Goal: Task Accomplishment & Management: Use online tool/utility

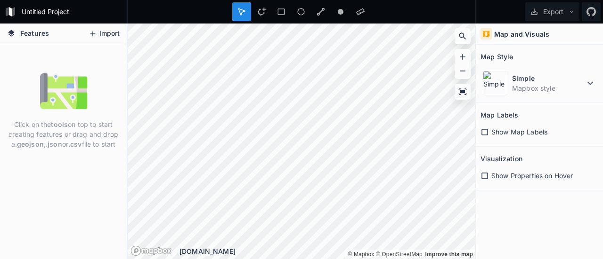
click at [109, 33] on button "Import" at bounding box center [104, 33] width 40 height 15
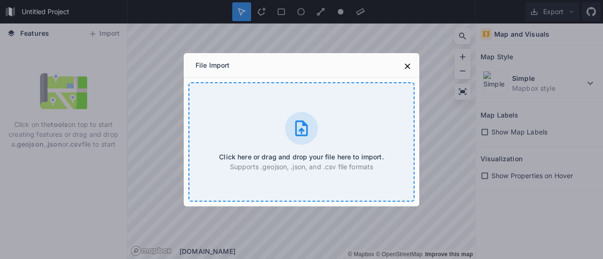
click at [324, 149] on div "Click here or drag and drop your file here to import. Supports .geojson, .json,…" at bounding box center [301, 142] width 226 height 120
click at [296, 107] on div "Click here or drag and drop your file here to import. Supports .geojson, .json,…" at bounding box center [301, 142] width 226 height 120
click at [317, 112] on div "Click here or drag and drop your file here to import. Supports .geojson, .json,…" at bounding box center [301, 142] width 226 height 120
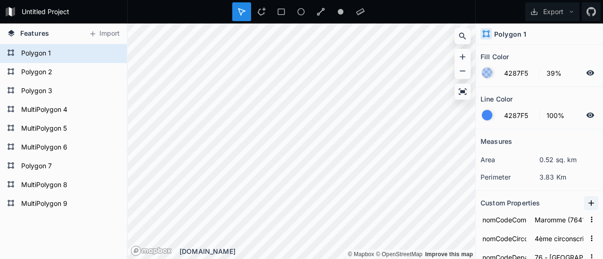
scroll to position [11, 0]
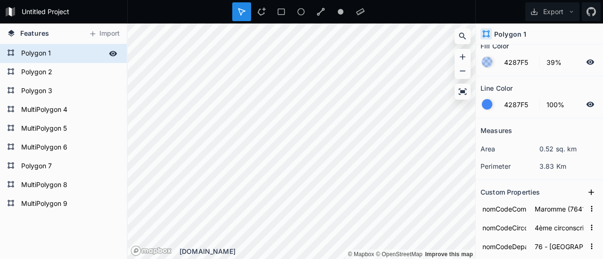
click at [39, 56] on form "Polygon 1" at bounding box center [62, 54] width 88 height 14
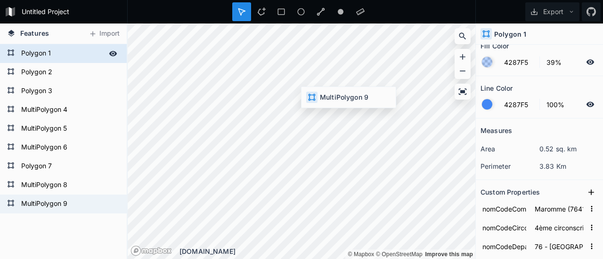
type input "76410_9"
type input "76410_0009"
type input "0009"
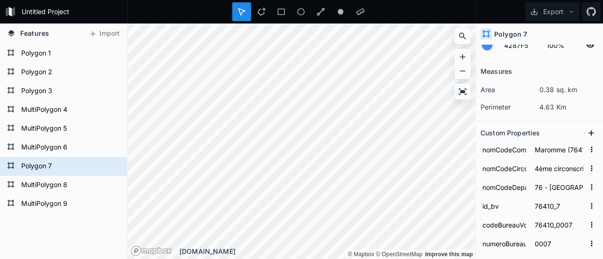
scroll to position [50, 0]
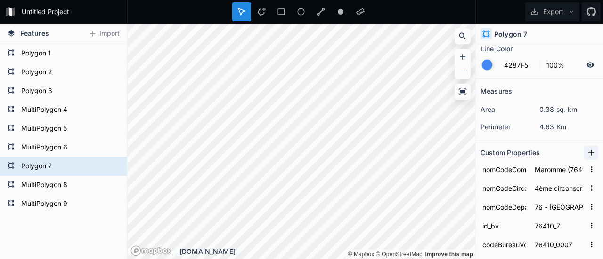
click at [588, 152] on icon at bounding box center [591, 153] width 6 height 6
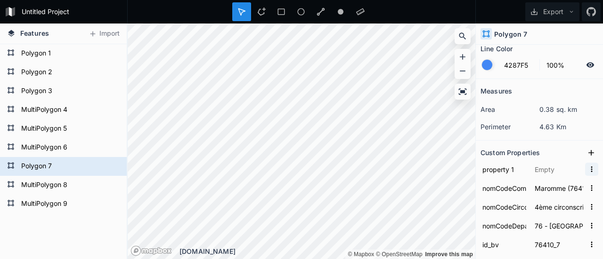
click at [587, 165] on icon "button" at bounding box center [591, 169] width 8 height 8
click at [560, 195] on span "Delete" at bounding box center [576, 199] width 38 height 10
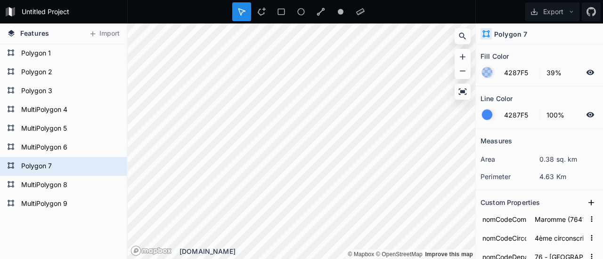
scroll to position [0, 0]
click at [520, 173] on dt "perimeter" at bounding box center [509, 177] width 59 height 10
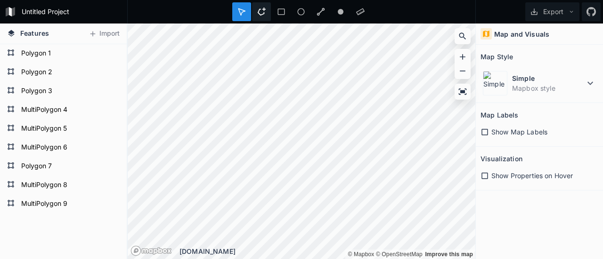
click at [262, 13] on icon at bounding box center [261, 12] width 8 height 8
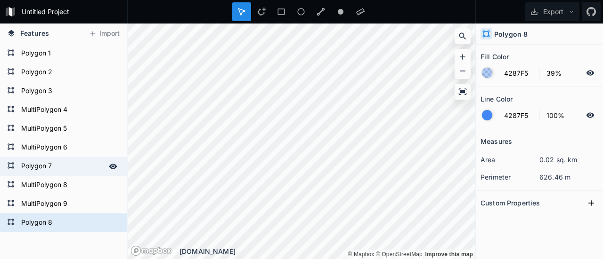
scroll to position [114, 0]
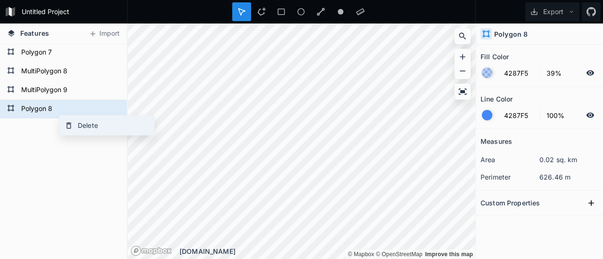
click at [87, 131] on div "Delete" at bounding box center [107, 125] width 94 height 19
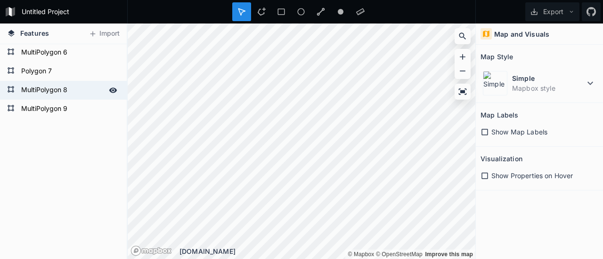
scroll to position [0, 0]
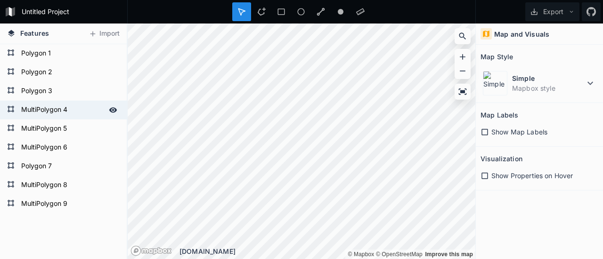
click at [70, 107] on form "MultiPolygon 4" at bounding box center [62, 110] width 88 height 14
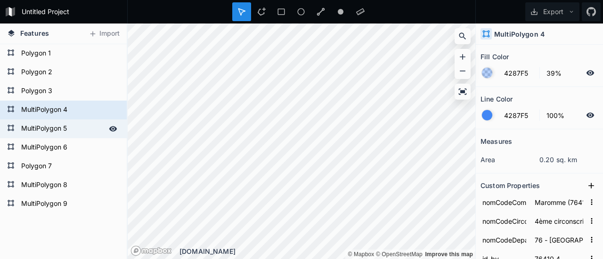
click at [70, 122] on form "MultiPolygon 5" at bounding box center [62, 129] width 88 height 14
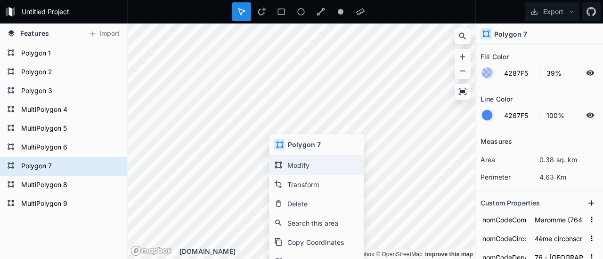
click at [301, 175] on div "Modify" at bounding box center [316, 184] width 94 height 19
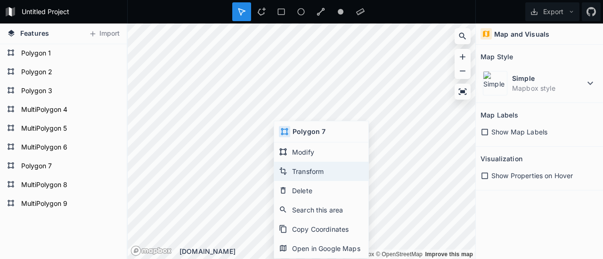
click at [316, 181] on div "Transform" at bounding box center [321, 190] width 94 height 19
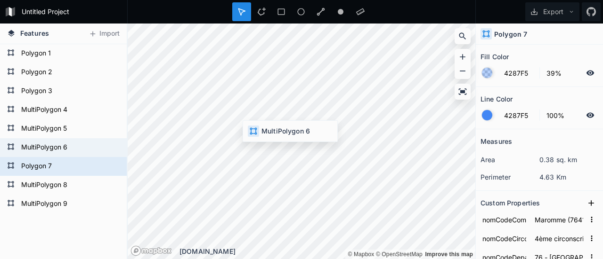
type input "76410_8"
type input "76410_0008"
type input "0008"
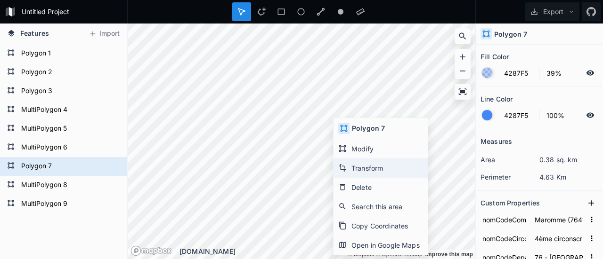
click at [365, 178] on div "Transform" at bounding box center [380, 187] width 94 height 19
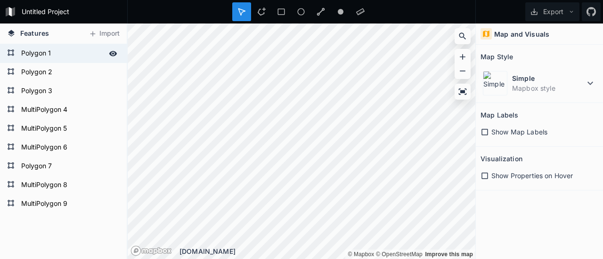
drag, startPoint x: 62, startPoint y: 55, endPoint x: 64, endPoint y: 62, distance: 7.0
click at [64, 62] on div "Polygon 1" at bounding box center [63, 53] width 127 height 19
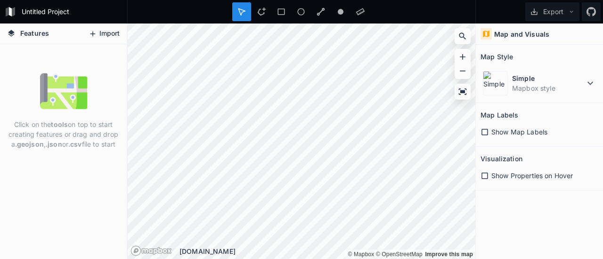
click at [107, 32] on button "Import" at bounding box center [104, 33] width 40 height 15
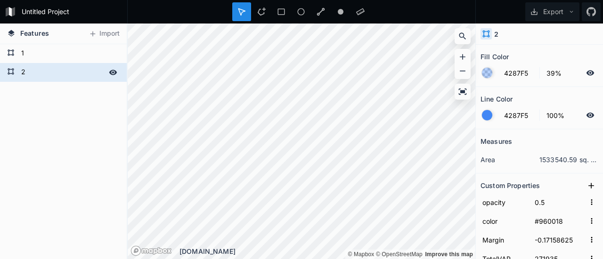
click at [72, 72] on form "2" at bounding box center [62, 72] width 88 height 14
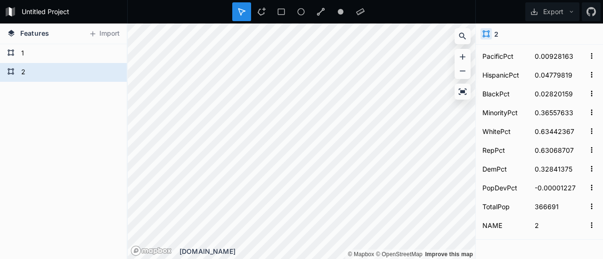
scroll to position [286, 0]
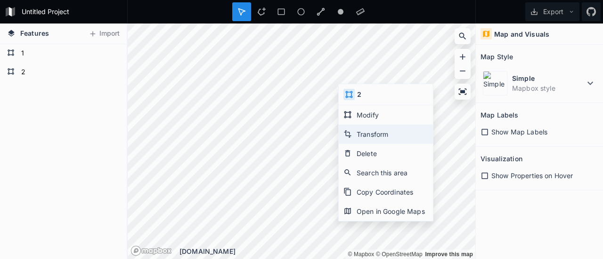
click at [364, 144] on div "Transform" at bounding box center [385, 153] width 94 height 19
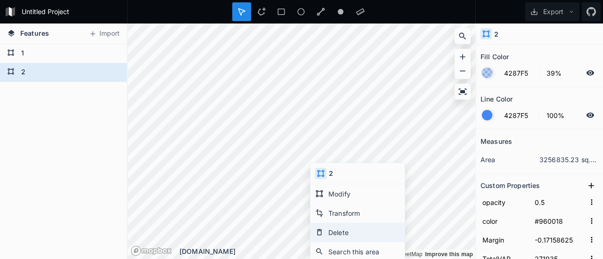
click at [339, 242] on div "Delete" at bounding box center [357, 251] width 94 height 19
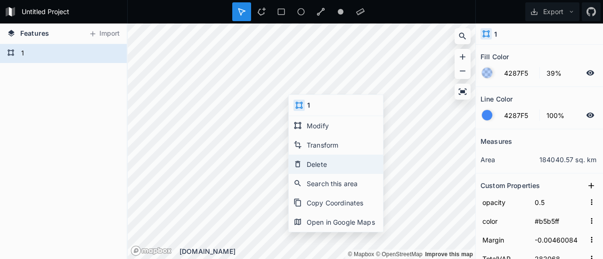
click at [314, 174] on div "Delete" at bounding box center [336, 183] width 94 height 19
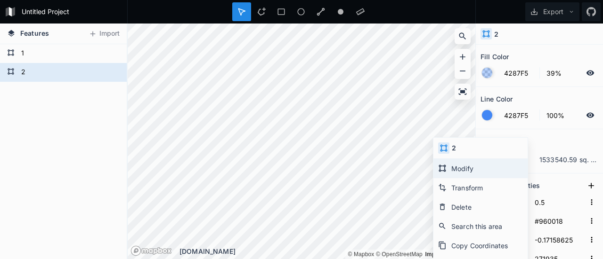
click at [453, 178] on div "Modify" at bounding box center [480, 187] width 94 height 19
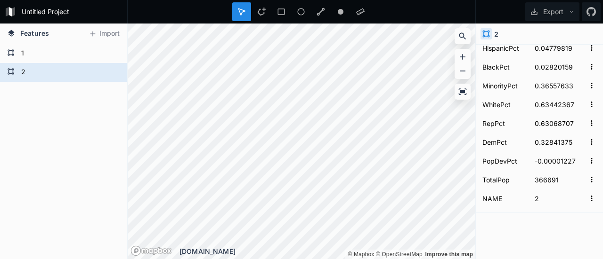
scroll to position [0, 0]
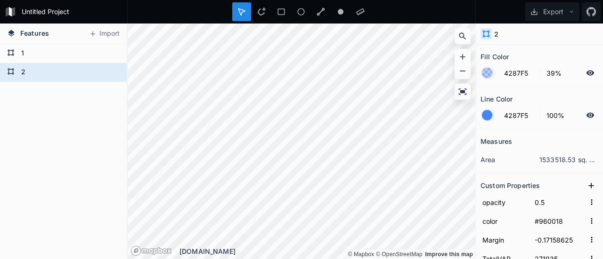
click at [490, 28] on div "2" at bounding box center [538, 34] width 127 height 21
click at [28, 71] on form "2" at bounding box center [62, 72] width 88 height 14
click at [24, 72] on form "2" at bounding box center [62, 72] width 88 height 14
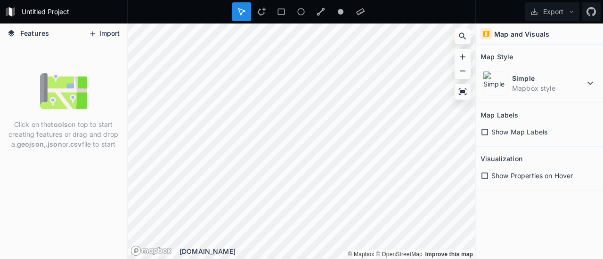
click at [108, 33] on button "Import" at bounding box center [104, 33] width 40 height 15
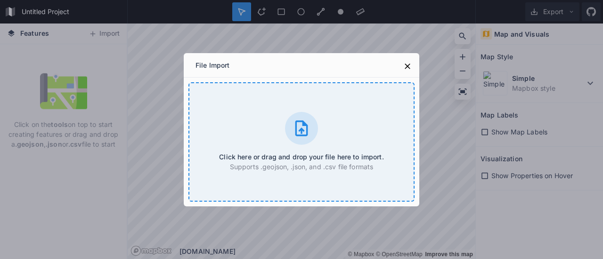
click at [318, 128] on div "Click here or drag and drop your file here to import. Supports .geojson, .json,…" at bounding box center [301, 142] width 226 height 120
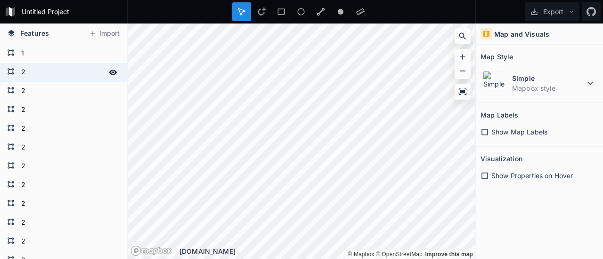
click at [41, 73] on form "2" at bounding box center [62, 72] width 88 height 14
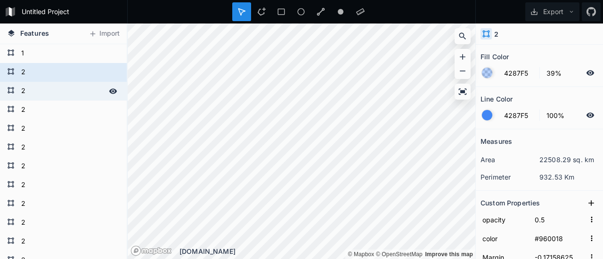
click at [41, 85] on form "2" at bounding box center [62, 91] width 88 height 14
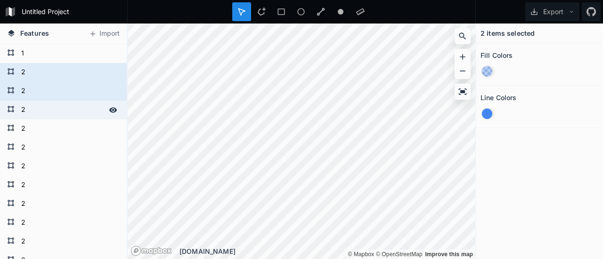
click at [71, 111] on form "2" at bounding box center [62, 110] width 88 height 14
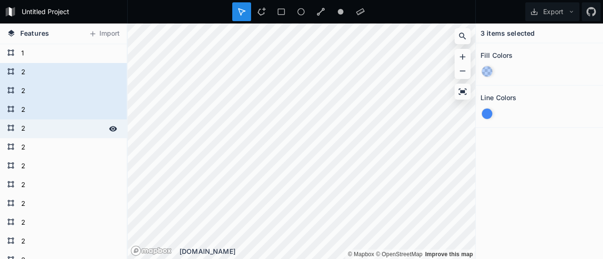
click at [67, 132] on form "2" at bounding box center [62, 129] width 88 height 14
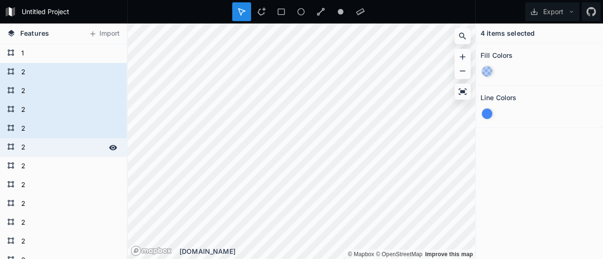
click at [64, 141] on form "2" at bounding box center [62, 148] width 88 height 14
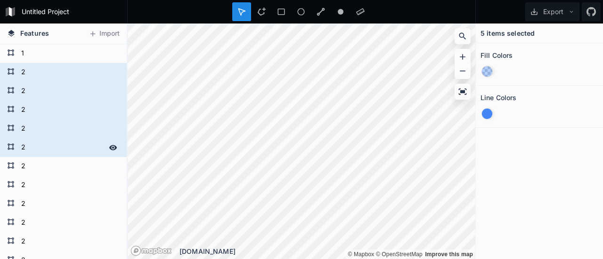
click at [62, 154] on form "2" at bounding box center [62, 148] width 88 height 14
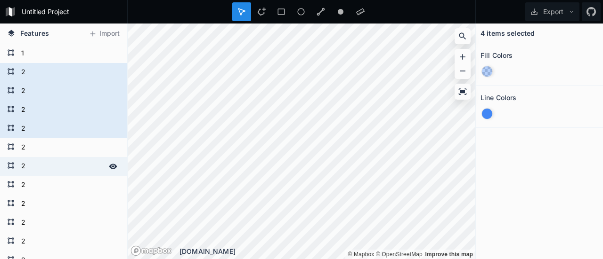
click at [60, 168] on form "2" at bounding box center [62, 167] width 88 height 14
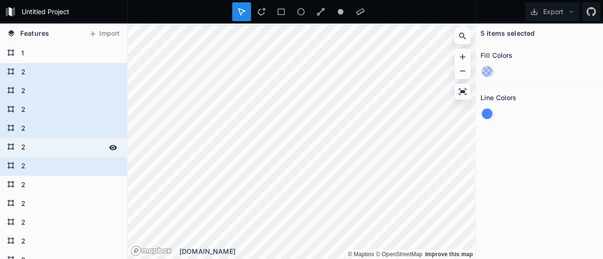
click at [61, 150] on form "2" at bounding box center [62, 148] width 88 height 14
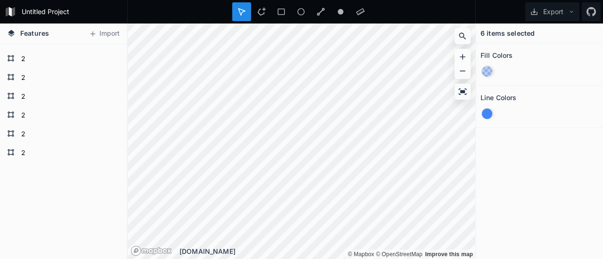
scroll to position [616, 0]
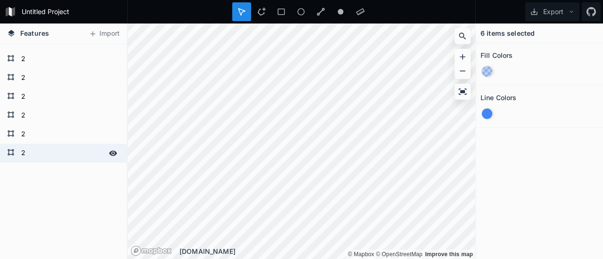
click at [46, 161] on div "2" at bounding box center [63, 153] width 127 height 19
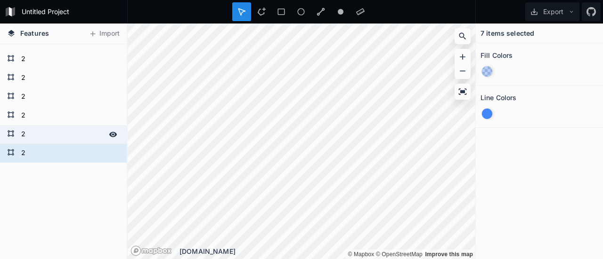
click at [54, 135] on form "2" at bounding box center [62, 135] width 88 height 14
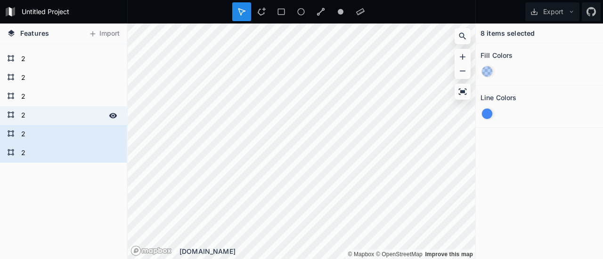
click at [57, 117] on form "2" at bounding box center [62, 116] width 88 height 14
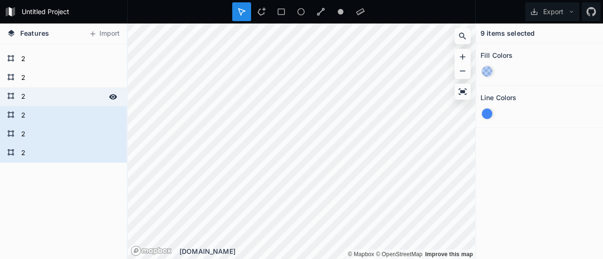
click at [64, 94] on form "2" at bounding box center [62, 97] width 88 height 14
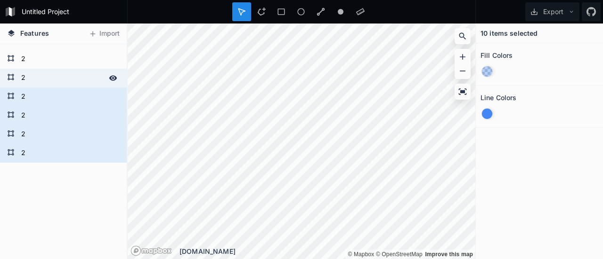
click at [65, 84] on form "2" at bounding box center [62, 78] width 88 height 14
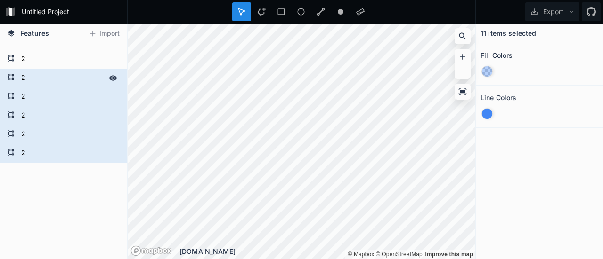
scroll to position [563, 0]
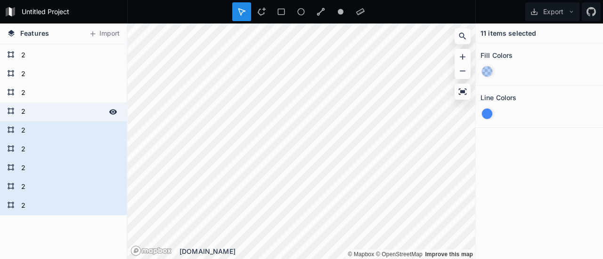
click at [48, 110] on form "2" at bounding box center [62, 112] width 88 height 14
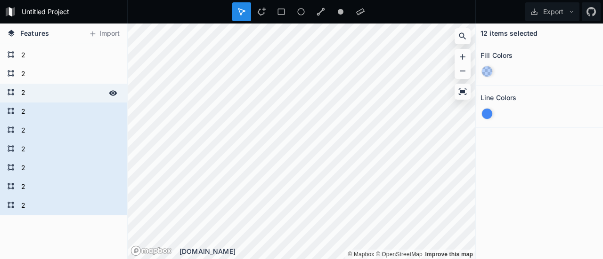
click at [57, 88] on form "2" at bounding box center [62, 93] width 88 height 14
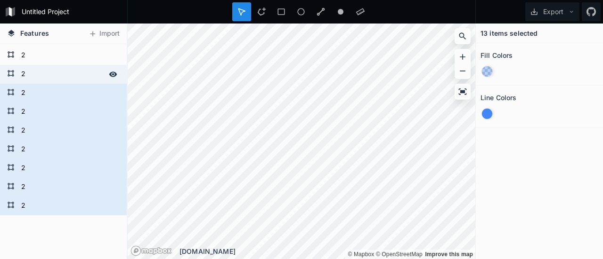
click at [70, 66] on div "2" at bounding box center [63, 74] width 127 height 19
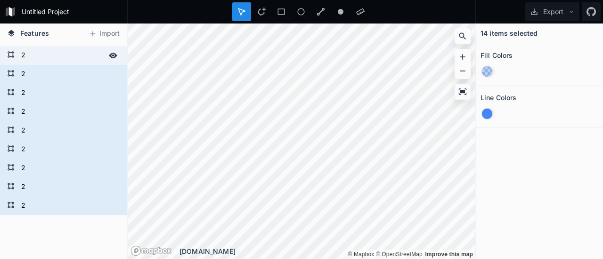
click at [74, 57] on form "2" at bounding box center [62, 55] width 88 height 14
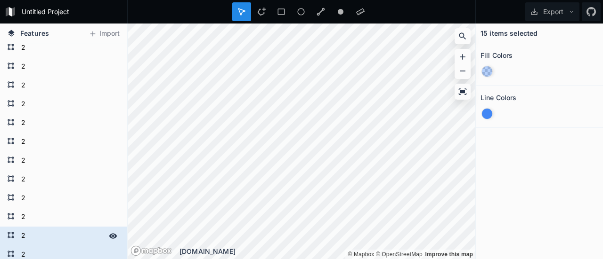
scroll to position [381, 0]
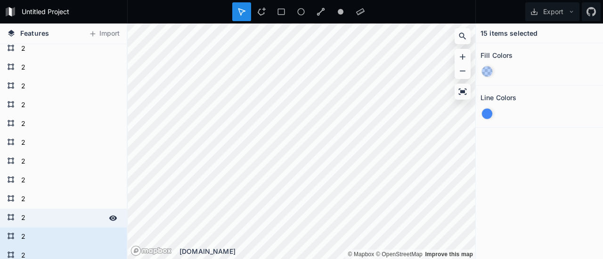
click at [47, 218] on form "2" at bounding box center [62, 218] width 88 height 14
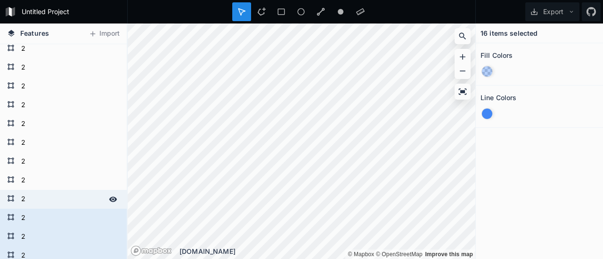
click at [53, 200] on form "2" at bounding box center [62, 200] width 88 height 14
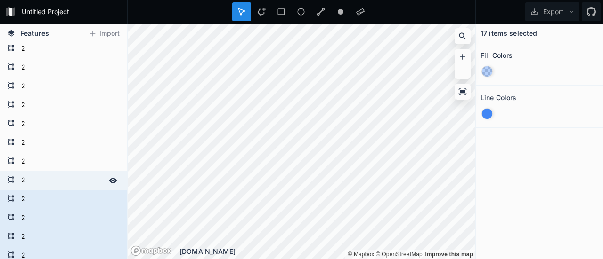
click at [61, 175] on form "2" at bounding box center [62, 181] width 88 height 14
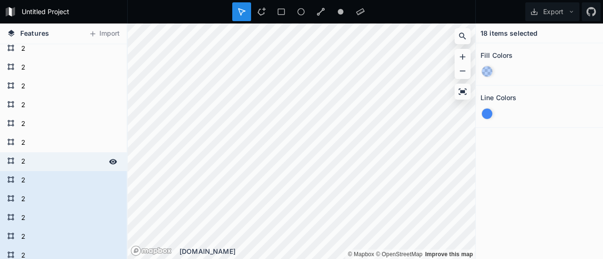
click at [63, 165] on form "2" at bounding box center [62, 162] width 88 height 14
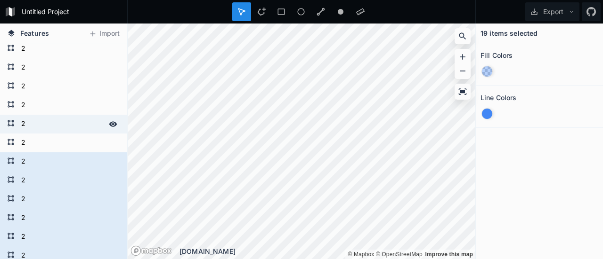
click at [69, 123] on form "2" at bounding box center [62, 124] width 88 height 14
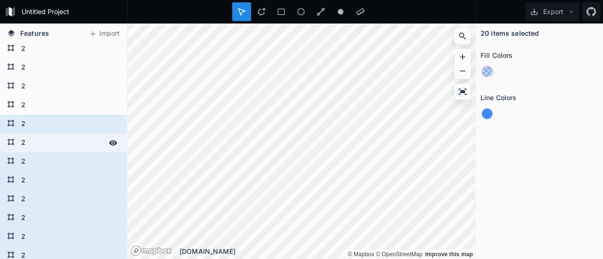
click at [58, 144] on form "2" at bounding box center [62, 143] width 88 height 14
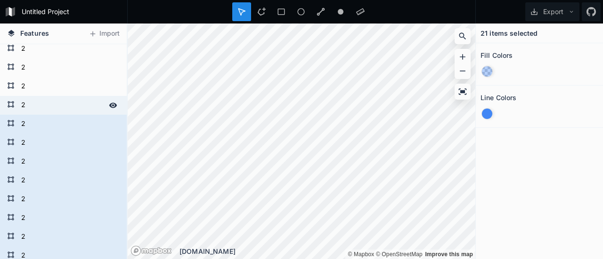
click at [69, 98] on form "2" at bounding box center [62, 105] width 88 height 14
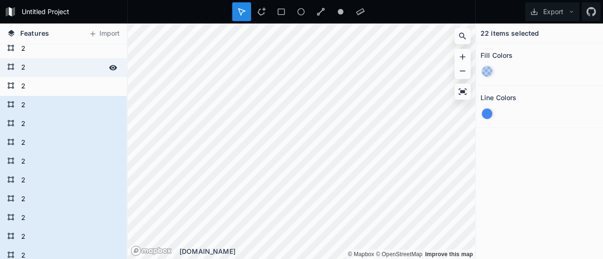
click at [76, 76] on div "2" at bounding box center [63, 67] width 127 height 19
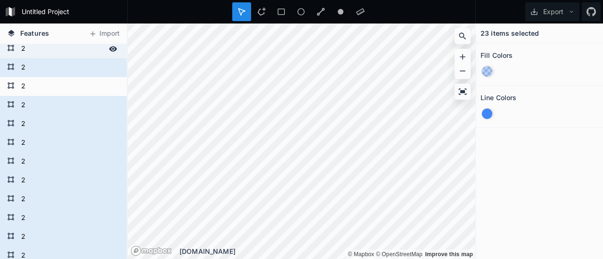
click at [79, 53] on form "2" at bounding box center [62, 49] width 88 height 14
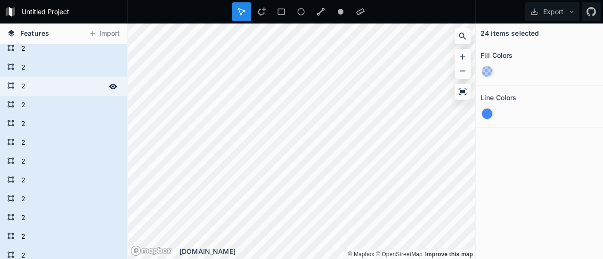
click at [72, 92] on form "2" at bounding box center [62, 87] width 88 height 14
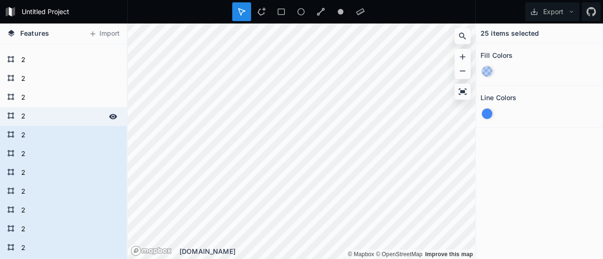
scroll to position [295, 0]
click at [67, 117] on form "2" at bounding box center [62, 117] width 88 height 14
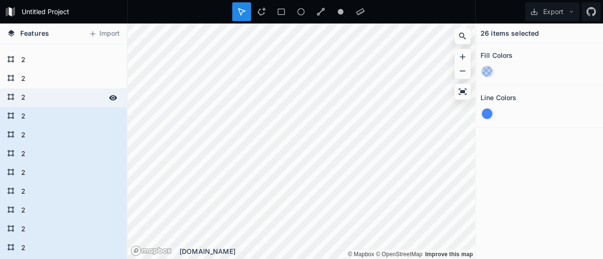
click at [72, 97] on form "2" at bounding box center [62, 98] width 88 height 14
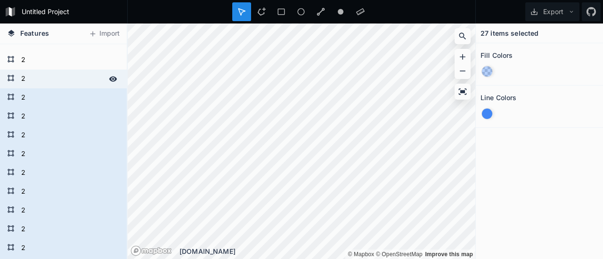
click at [78, 81] on form "2" at bounding box center [62, 79] width 88 height 14
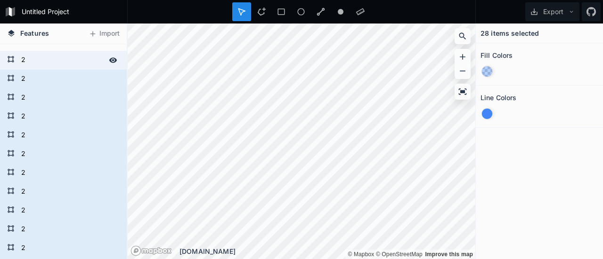
click at [83, 62] on form "2" at bounding box center [62, 60] width 88 height 14
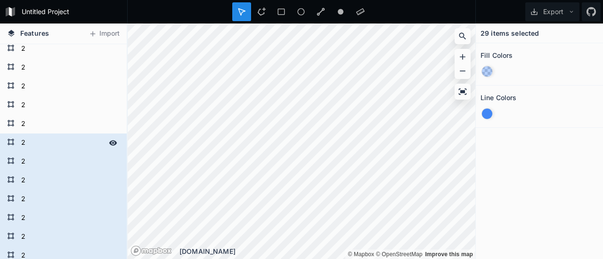
scroll to position [184, 0]
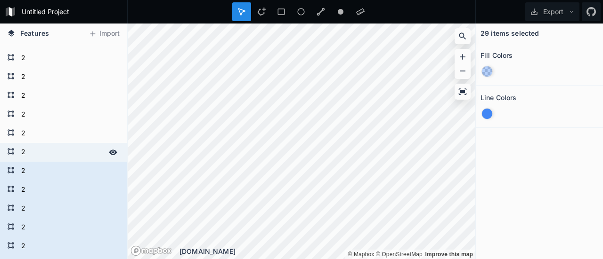
click at [67, 156] on form "2" at bounding box center [62, 152] width 88 height 14
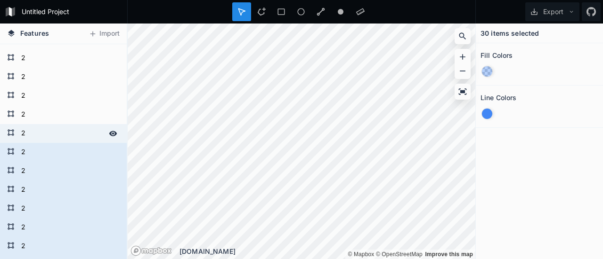
click at [70, 135] on form "2" at bounding box center [62, 134] width 88 height 14
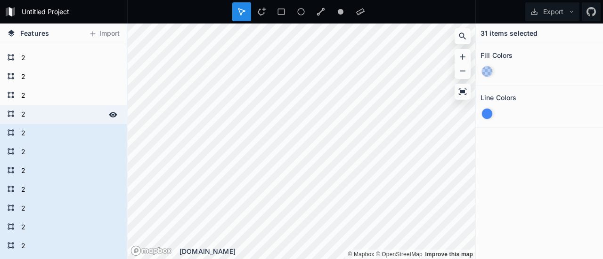
click at [71, 112] on form "2" at bounding box center [62, 115] width 88 height 14
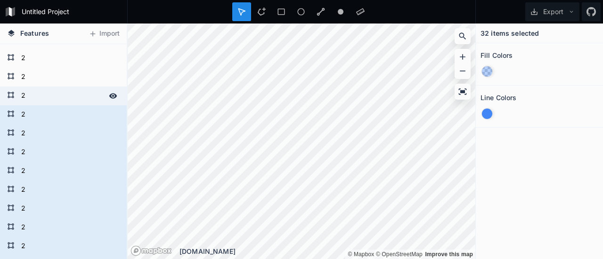
click at [73, 104] on div "2" at bounding box center [63, 96] width 127 height 19
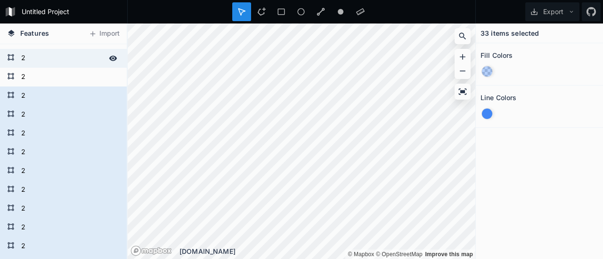
click at [78, 59] on form "2" at bounding box center [62, 58] width 88 height 14
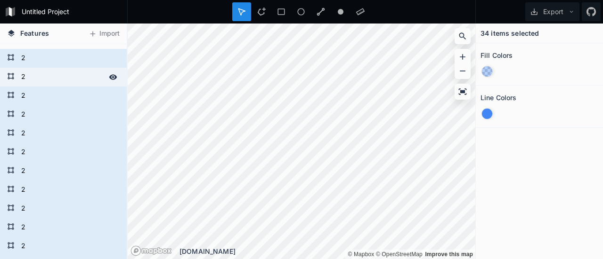
click at [76, 80] on form "2" at bounding box center [62, 77] width 88 height 14
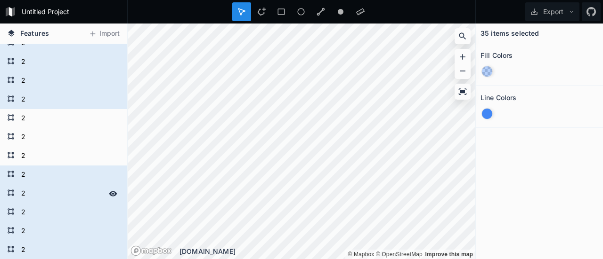
scroll to position [67, 0]
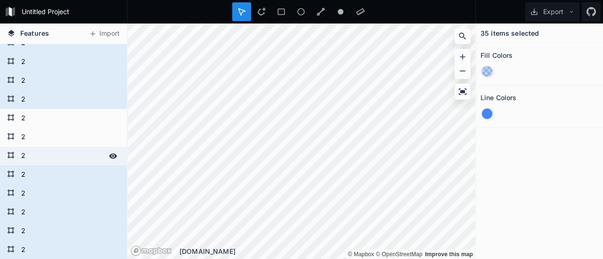
click at [57, 161] on form "2" at bounding box center [62, 156] width 88 height 14
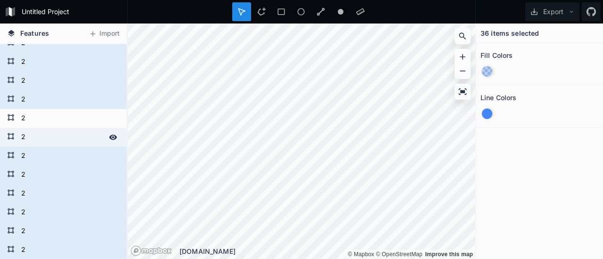
click at [65, 136] on form "2" at bounding box center [62, 137] width 88 height 14
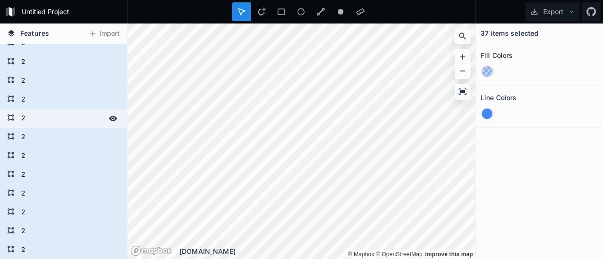
click at [67, 124] on form "2" at bounding box center [62, 119] width 88 height 14
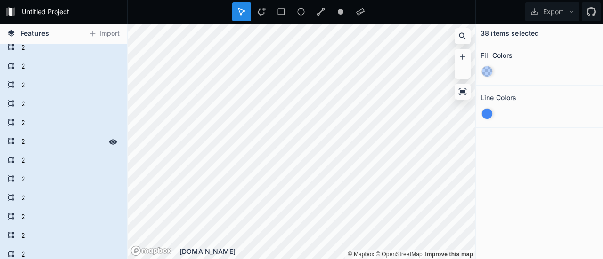
scroll to position [44, 0]
click at [45, 113] on div "2" at bounding box center [63, 104] width 127 height 19
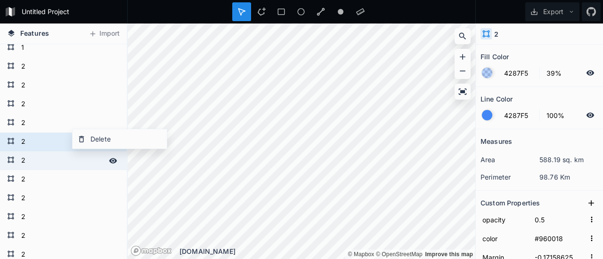
scroll to position [5, 0]
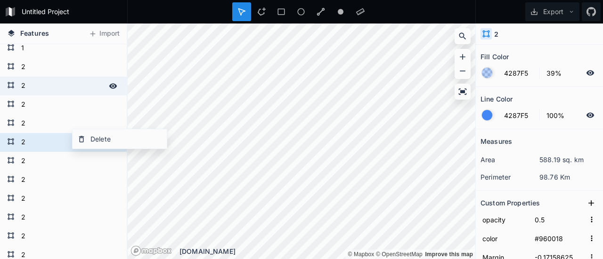
drag, startPoint x: 53, startPoint y: 82, endPoint x: 49, endPoint y: 88, distance: 7.2
click at [49, 88] on form "2" at bounding box center [62, 86] width 88 height 14
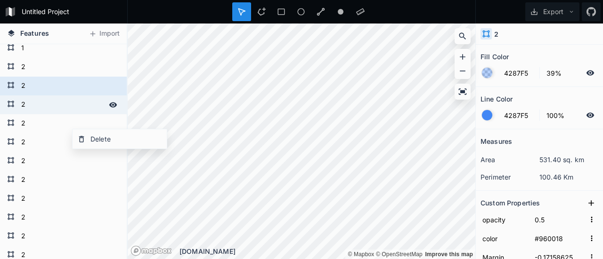
drag, startPoint x: 44, startPoint y: 88, endPoint x: 45, endPoint y: 106, distance: 18.4
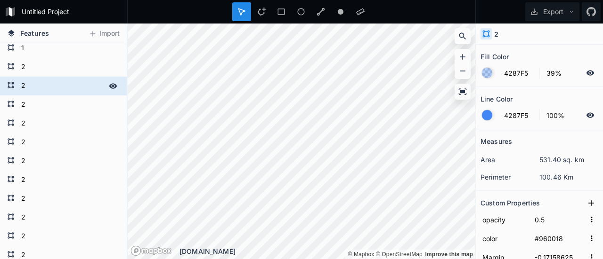
click at [56, 81] on form "2" at bounding box center [62, 86] width 88 height 14
click at [55, 50] on form "1" at bounding box center [62, 48] width 88 height 14
type input "#b5b5ff"
type input "-0.00460084"
type input "282068"
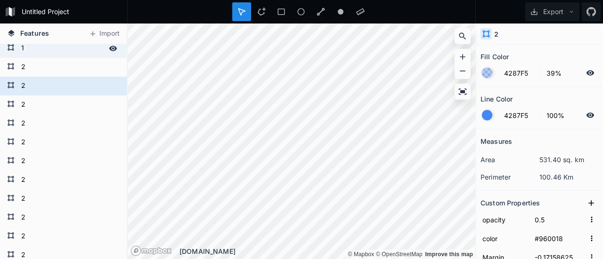
type input "0.15080406"
type input "0.10792788"
type input "0.03070182"
type input "0.07247543"
type input "0.05670973"
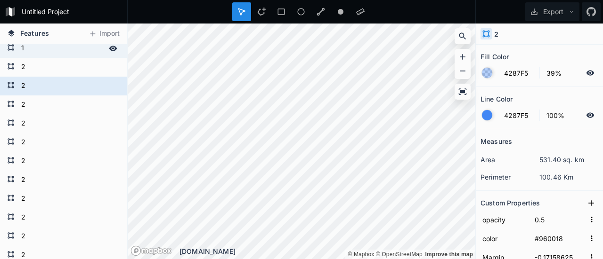
type input "0.40419332"
type input "0.59580668"
type input "0.46451399"
type input "0.49539916"
type input "0.00001227"
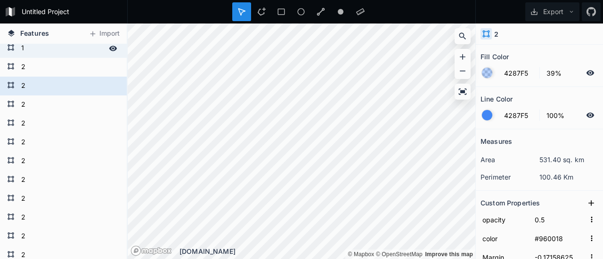
type input "366700"
type input "1"
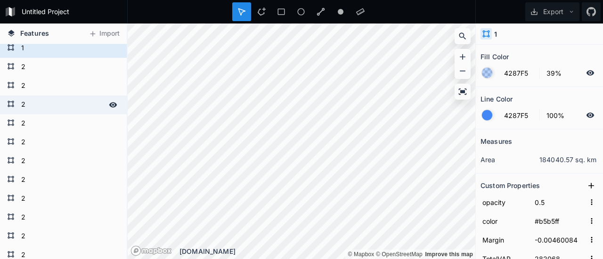
scroll to position [0, 0]
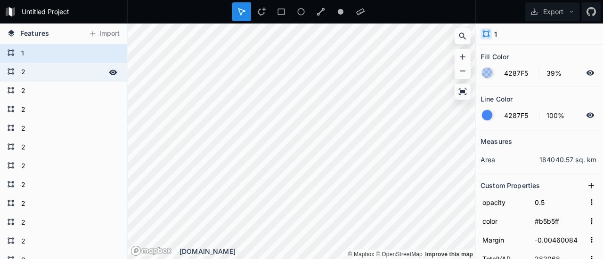
click at [47, 69] on form "2" at bounding box center [62, 72] width 88 height 14
type input "#960018"
type input "-0.17158625"
type input "271935"
type input "0.23240848"
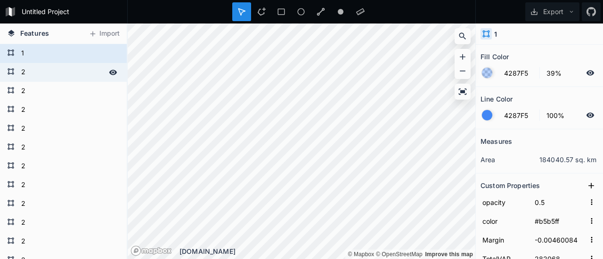
type input "0.04767316"
type input "0.00928163"
type input "0.04779819"
type input "0.02820159"
type input "0.36557633"
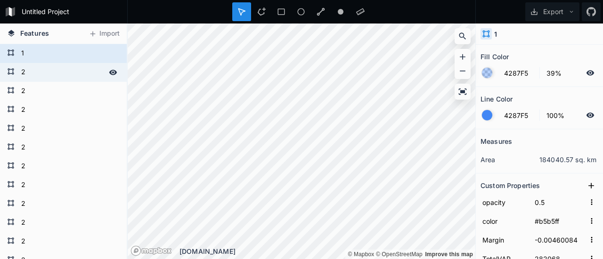
type input "0.63442367"
type input "0.63068707"
type input "0.32841375"
type input "-0.00001227"
type input "366691"
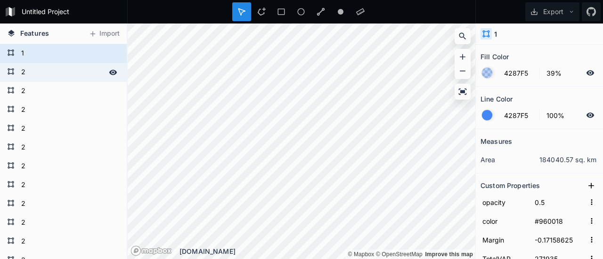
type input "2"
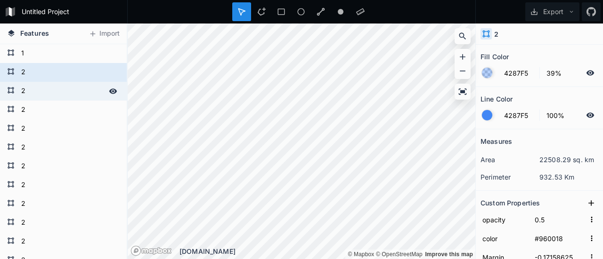
click at [65, 86] on form "2" at bounding box center [62, 91] width 88 height 14
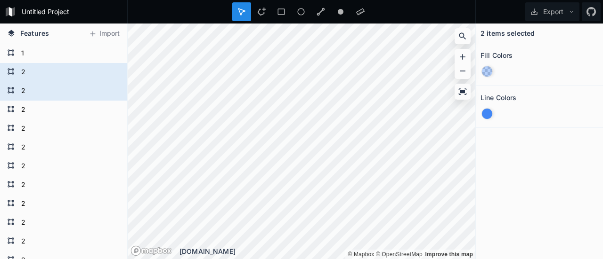
click at [511, 32] on h4 "2 items selected" at bounding box center [507, 33] width 54 height 10
click at [509, 71] on div at bounding box center [539, 72] width 118 height 18
click at [570, 14] on icon at bounding box center [571, 11] width 7 height 7
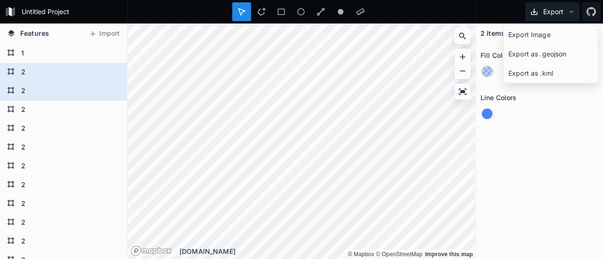
click at [564, 12] on button "Export" at bounding box center [552, 11] width 54 height 19
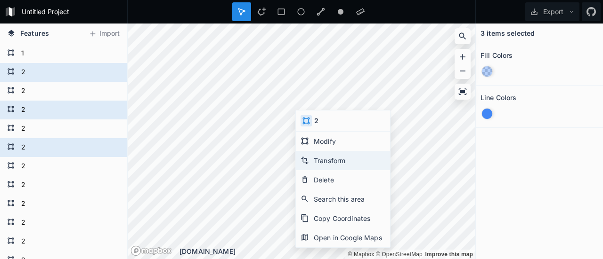
click at [338, 170] on div "Transform" at bounding box center [343, 179] width 94 height 19
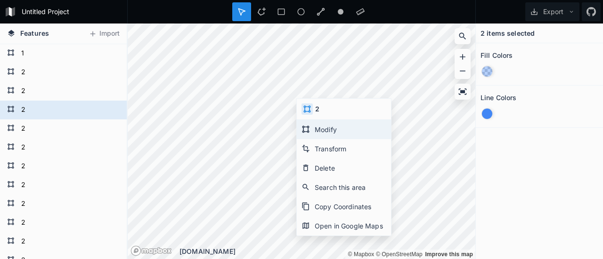
click at [338, 139] on div "Modify" at bounding box center [344, 148] width 94 height 19
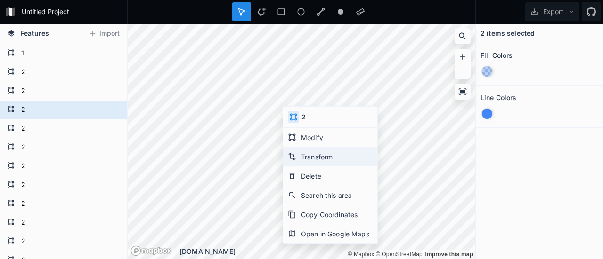
click at [313, 167] on div "Transform" at bounding box center [330, 176] width 94 height 19
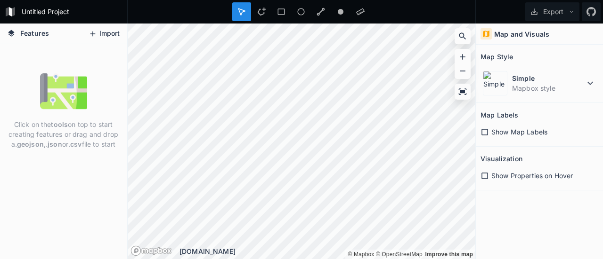
click at [106, 38] on button "Import" at bounding box center [104, 33] width 40 height 15
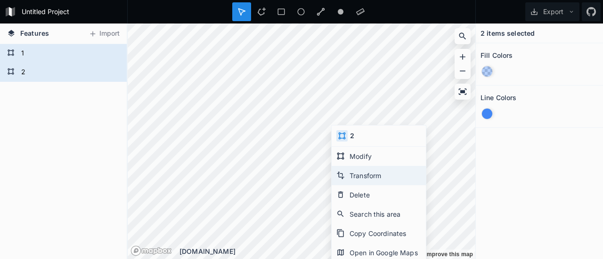
click at [350, 185] on div "Transform" at bounding box center [378, 194] width 94 height 19
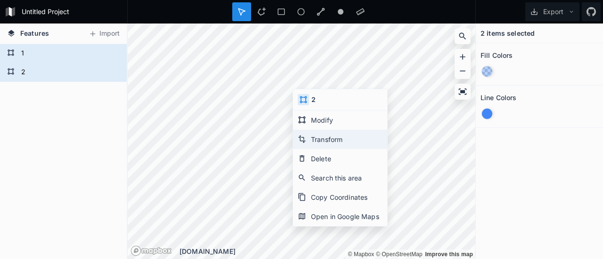
click at [318, 149] on div "Transform" at bounding box center [340, 158] width 94 height 19
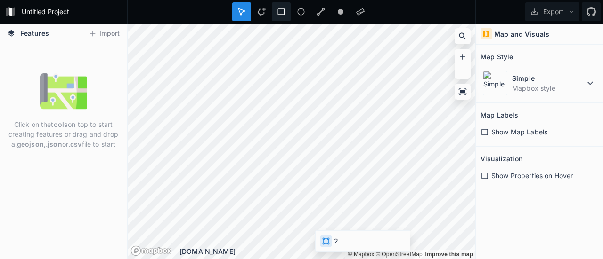
click at [283, 8] on icon at bounding box center [281, 12] width 8 height 8
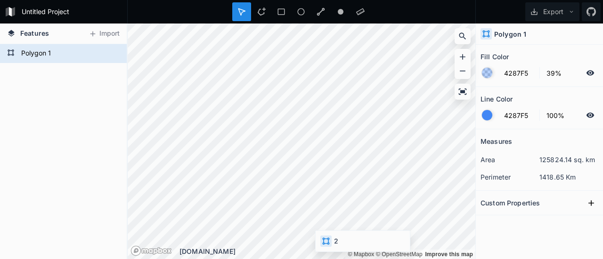
click at [554, 177] on dd "1418.65 Km" at bounding box center [568, 177] width 59 height 10
click at [584, 198] on button at bounding box center [591, 203] width 14 height 14
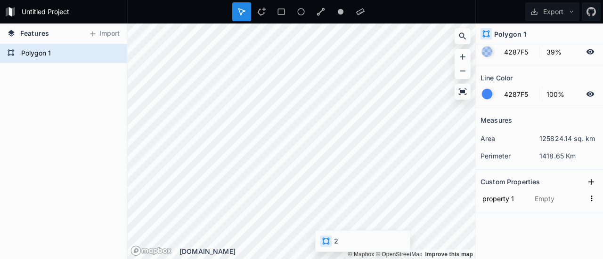
click at [561, 137] on dd "125824.14 sq. km" at bounding box center [568, 139] width 59 height 10
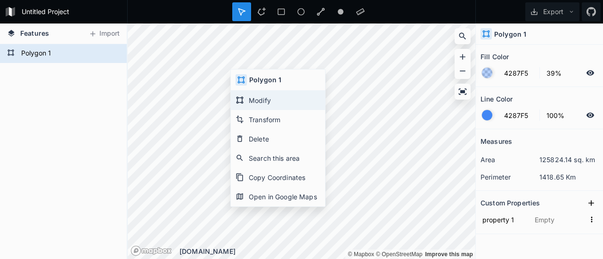
click at [261, 110] on div "Modify" at bounding box center [278, 119] width 94 height 19
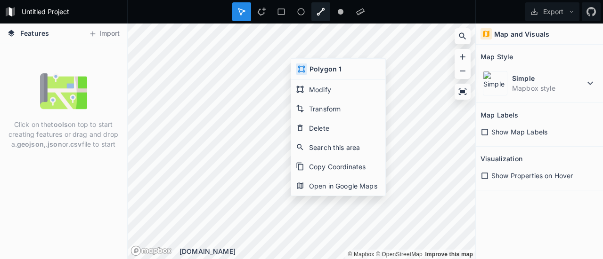
click at [321, 9] on icon at bounding box center [320, 12] width 8 height 8
click at [353, 12] on div at bounding box center [360, 11] width 19 height 19
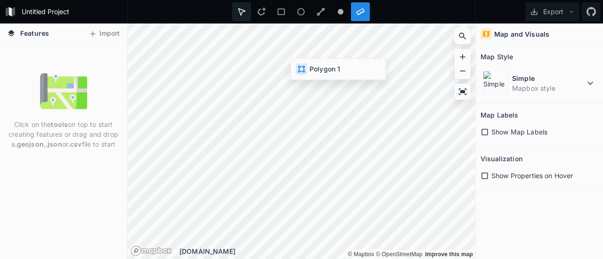
click at [252, 10] on div at bounding box center [261, 11] width 19 height 19
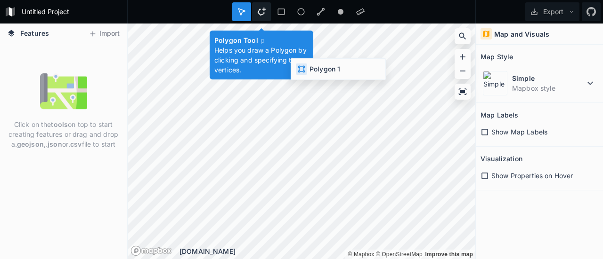
click at [260, 11] on icon at bounding box center [261, 12] width 8 height 8
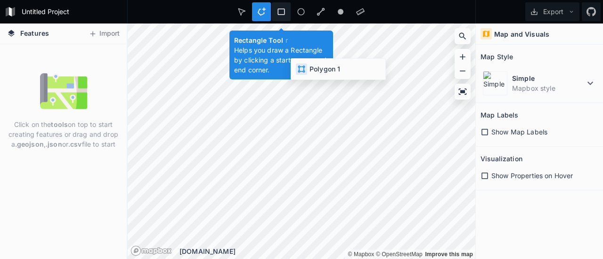
click at [282, 13] on icon at bounding box center [281, 12] width 8 height 8
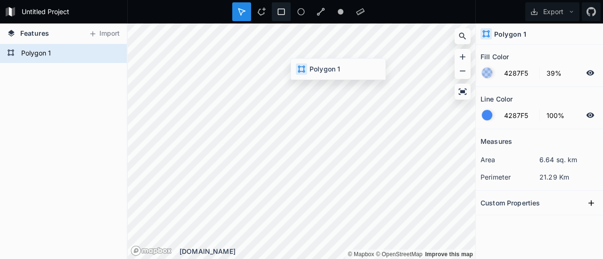
click at [282, 14] on icon at bounding box center [281, 12] width 8 height 8
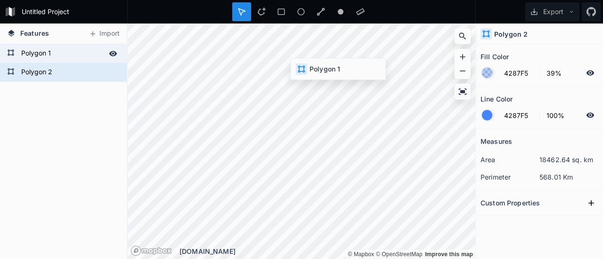
click at [79, 56] on form "Polygon 1" at bounding box center [62, 54] width 88 height 14
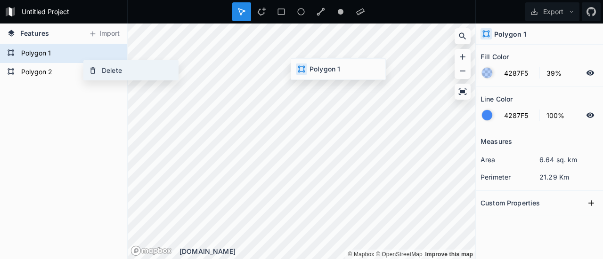
click at [96, 66] on icon at bounding box center [92, 70] width 8 height 8
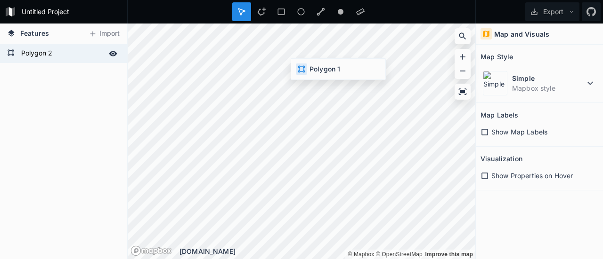
click at [68, 55] on form "Polygon 2" at bounding box center [62, 54] width 88 height 14
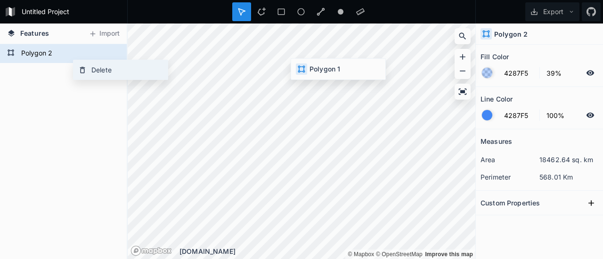
click at [103, 67] on div "Delete" at bounding box center [120, 69] width 94 height 19
